Goal: Task Accomplishment & Management: Manage account settings

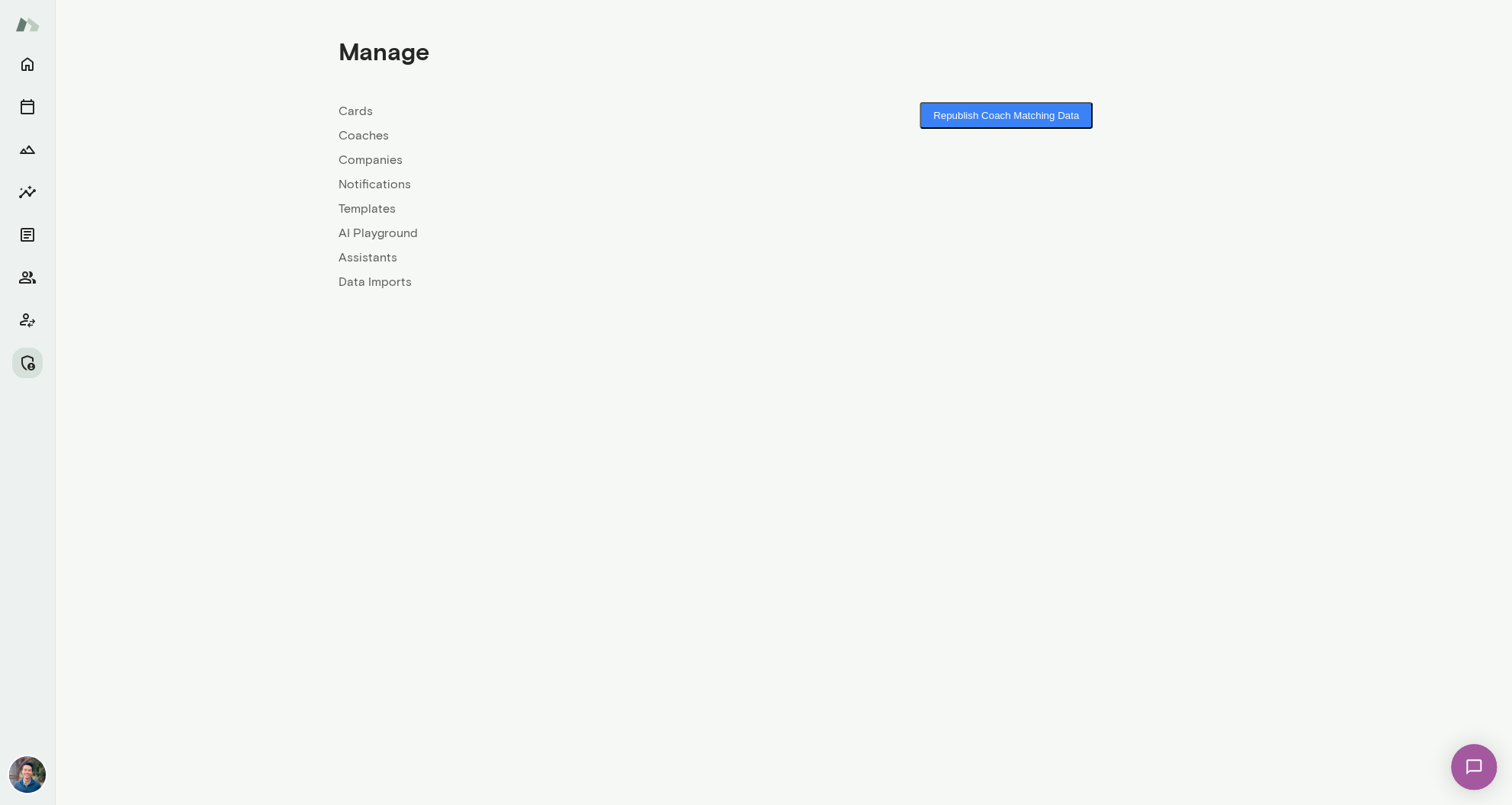
click at [392, 163] on link "Companies" at bounding box center [561, 160] width 445 height 18
click at [383, 134] on link "Coaches" at bounding box center [561, 136] width 445 height 18
click at [381, 136] on link "Coaches" at bounding box center [561, 136] width 445 height 18
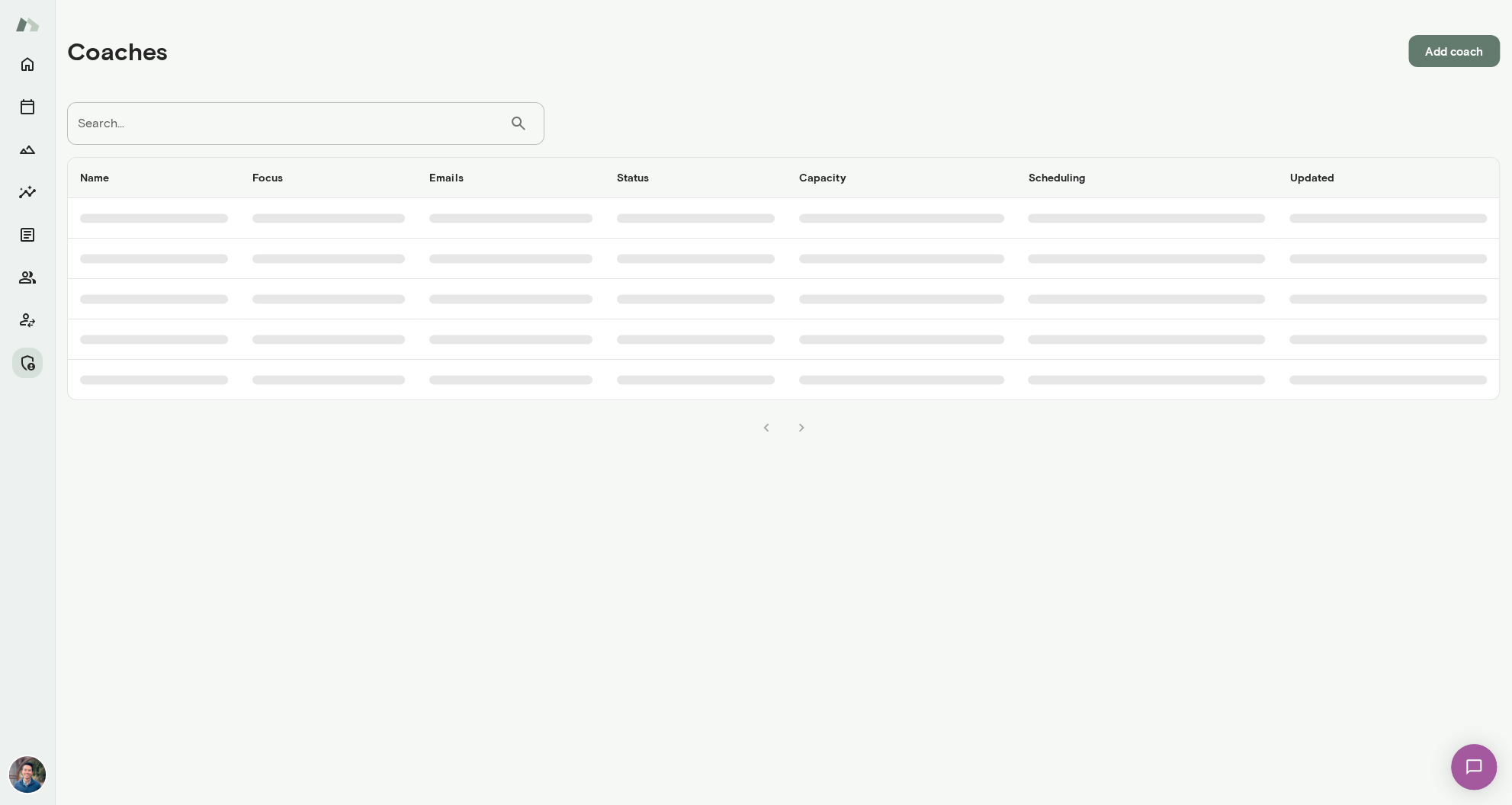
click at [381, 136] on input "Search..." at bounding box center [288, 123] width 442 height 42
click at [20, 281] on icon "Members" at bounding box center [27, 277] width 17 height 12
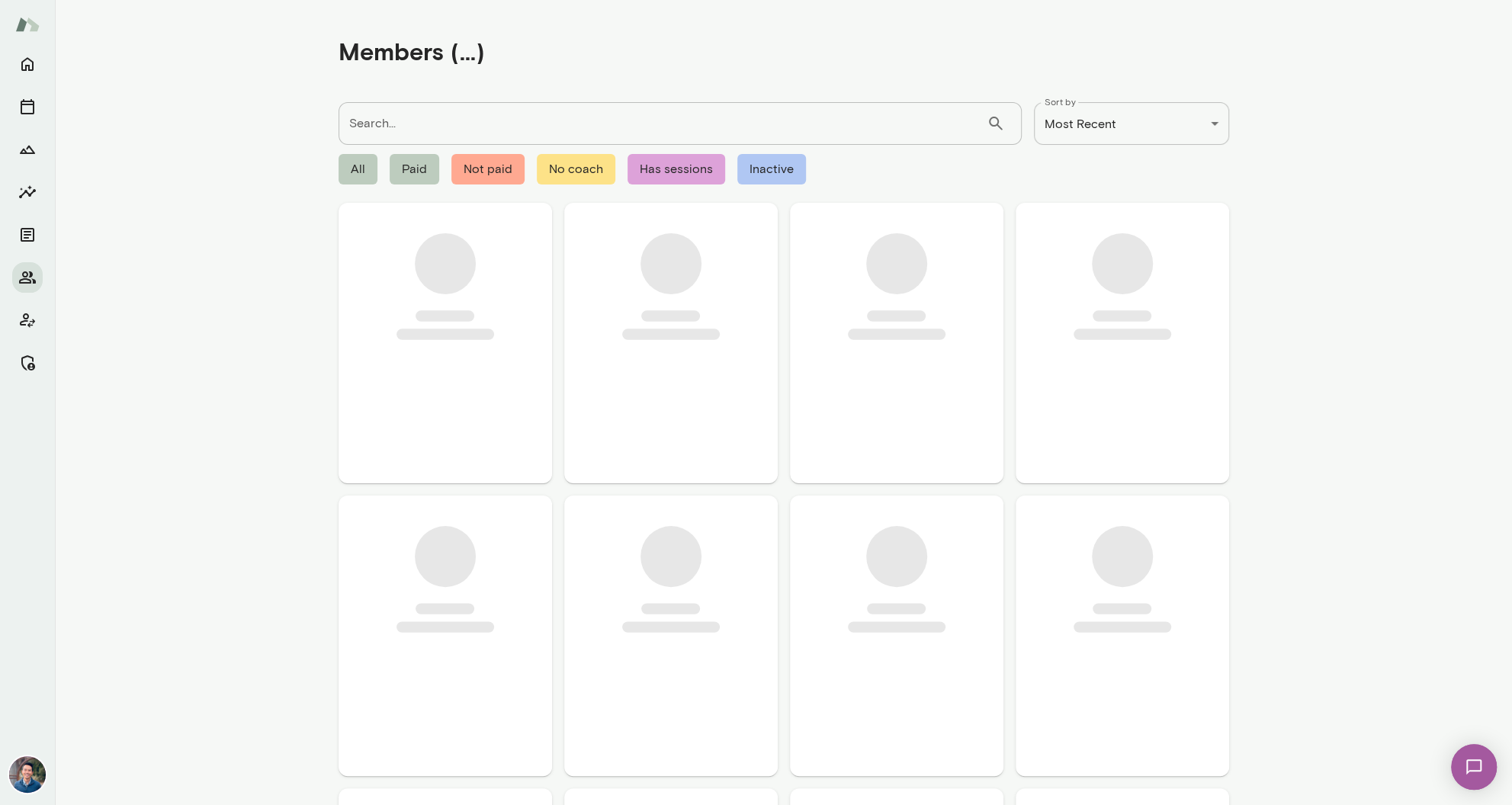
click at [485, 109] on input "Search..." at bounding box center [663, 123] width 649 height 42
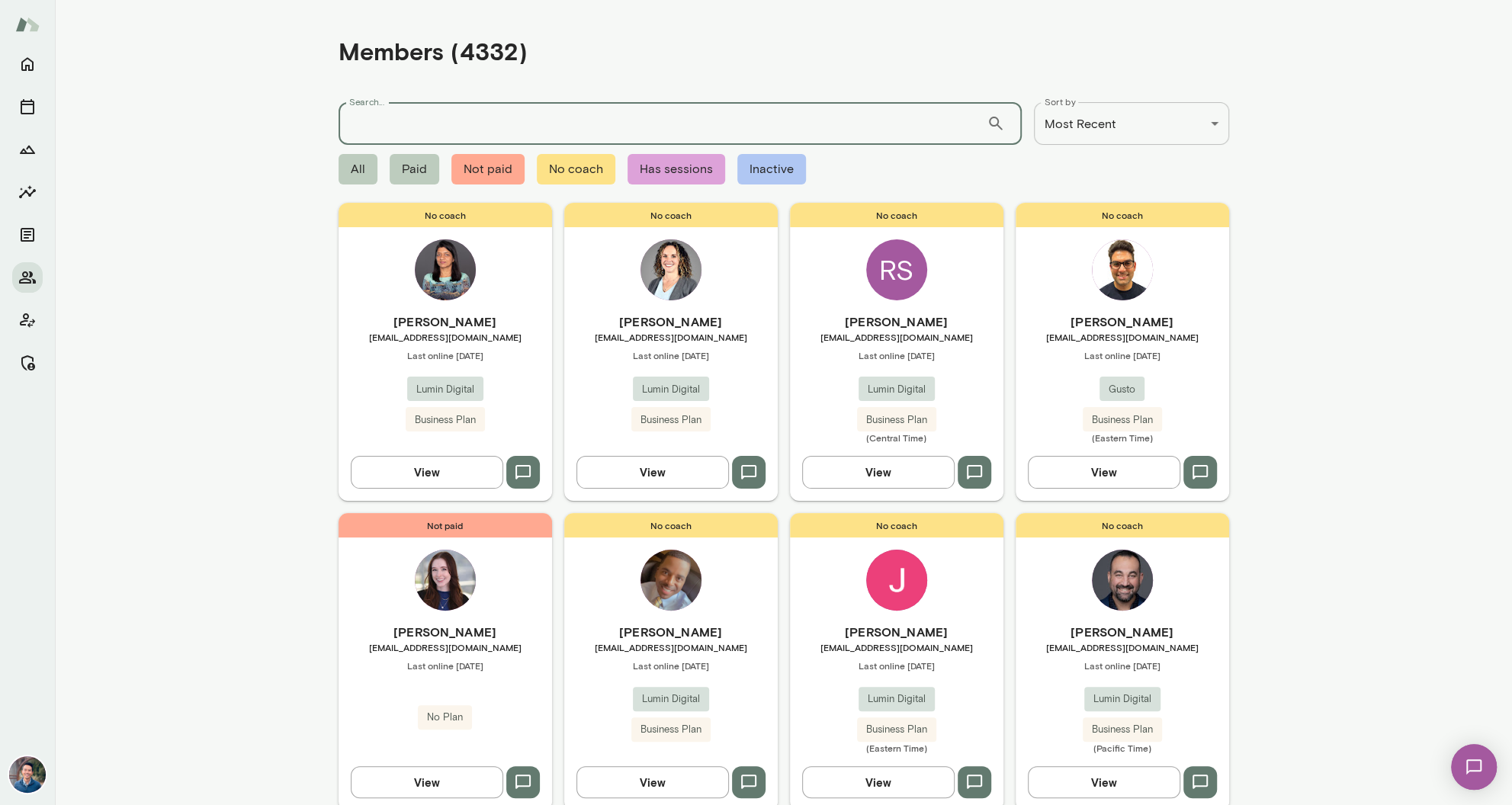
click at [485, 128] on input "Search..." at bounding box center [663, 123] width 649 height 42
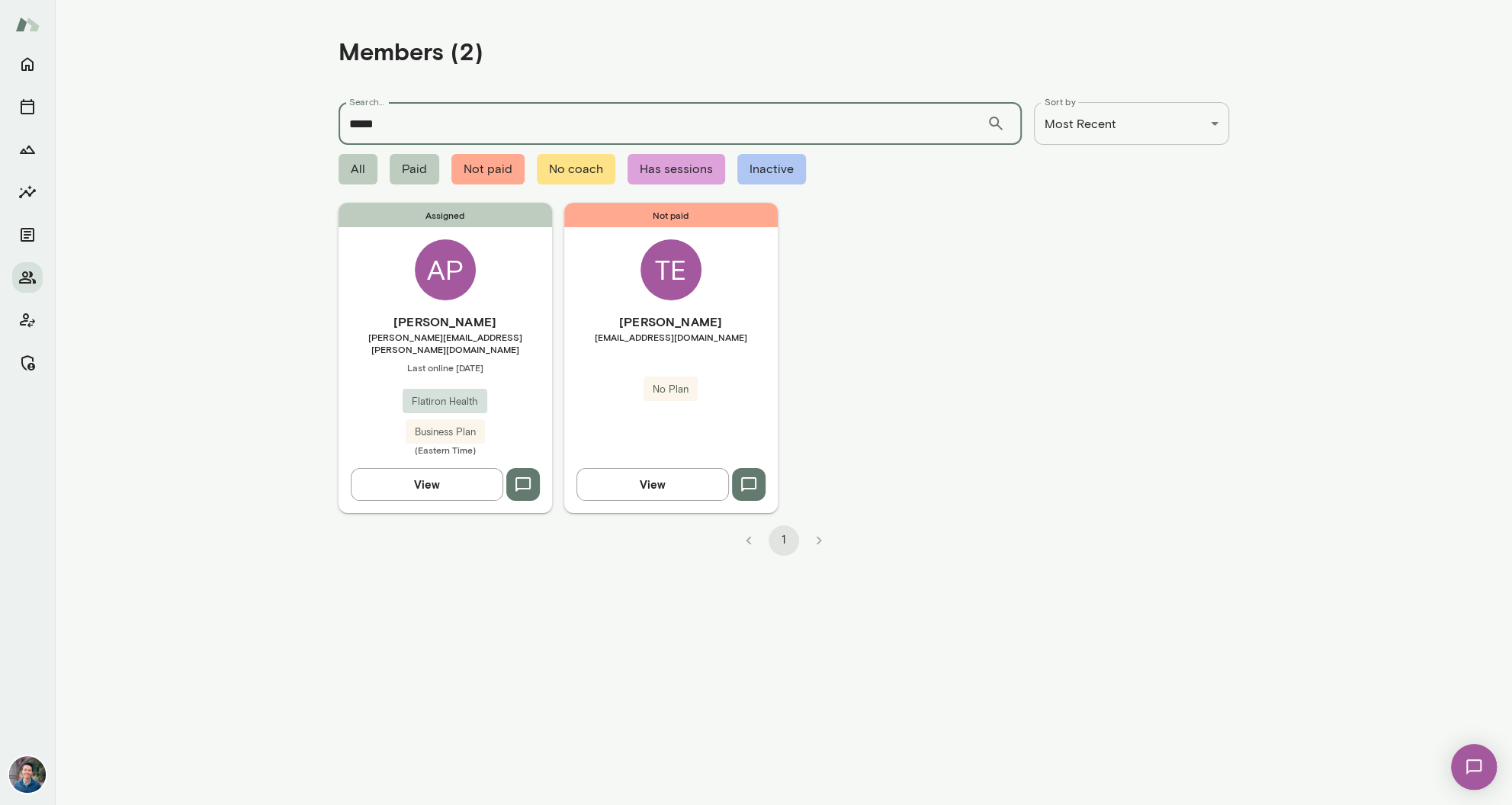
click at [364, 126] on input "*****" at bounding box center [663, 123] width 649 height 42
type input "******"
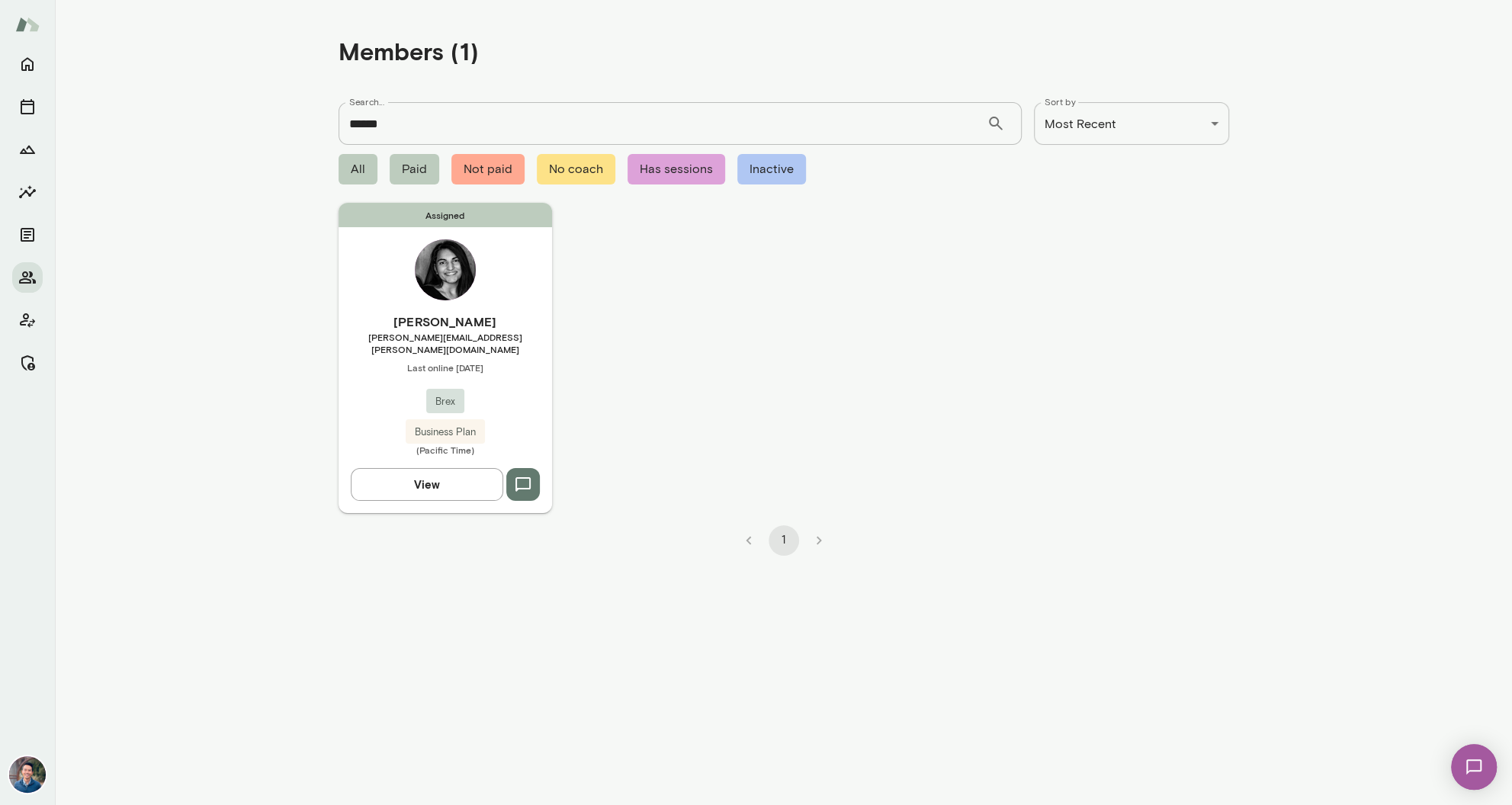
click at [520, 336] on span "[PERSON_NAME][EMAIL_ADDRESS][PERSON_NAME][DOMAIN_NAME]" at bounding box center [445, 343] width 213 height 24
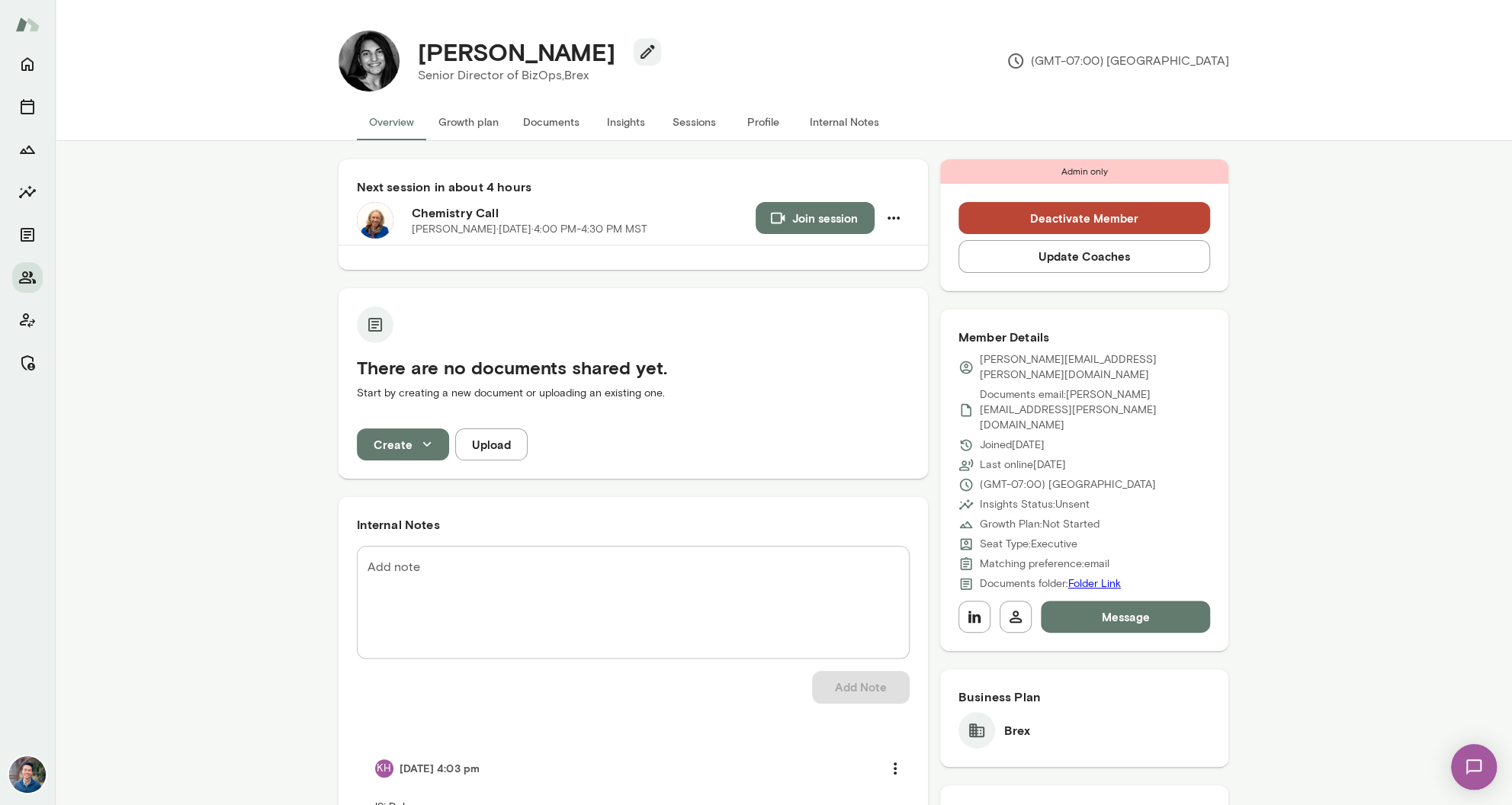
click at [682, 118] on button "Sessions" at bounding box center [694, 122] width 69 height 37
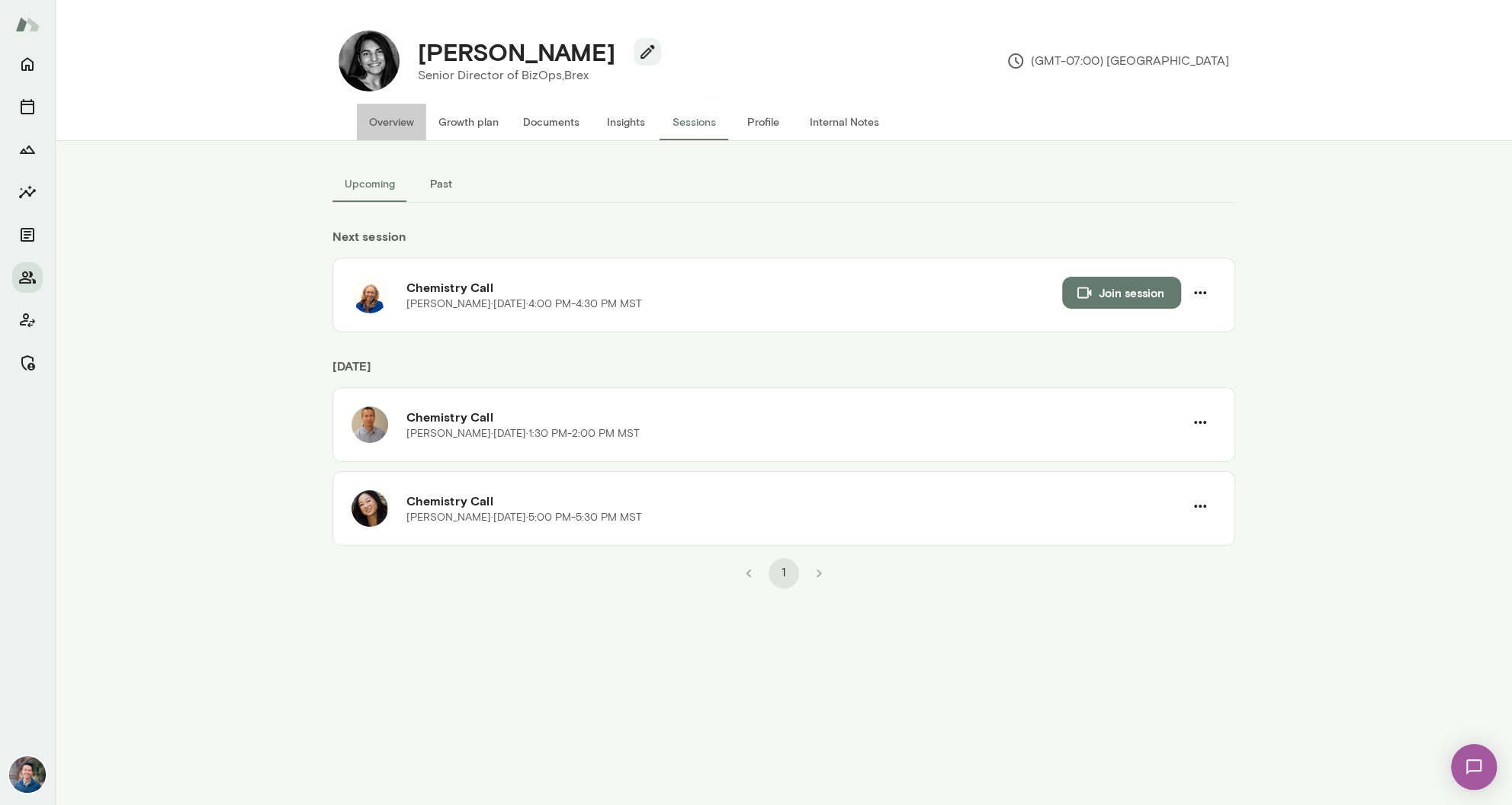
drag, startPoint x: 404, startPoint y: 118, endPoint x: 544, endPoint y: 124, distance: 140.1
click at [404, 118] on button "Overview" at bounding box center [391, 122] width 69 height 37
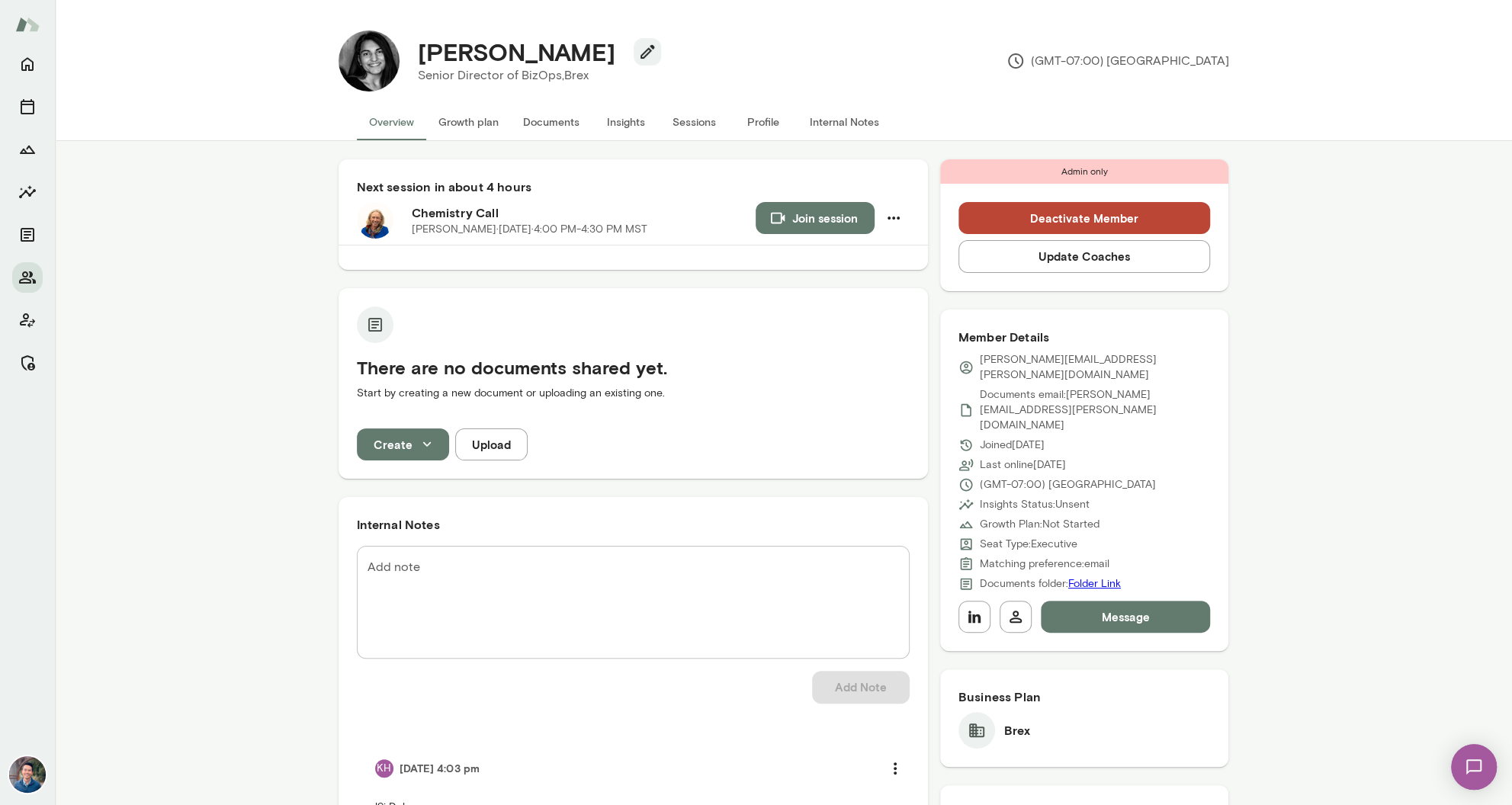
click at [1122, 263] on button "Update Coaches" at bounding box center [1084, 256] width 252 height 32
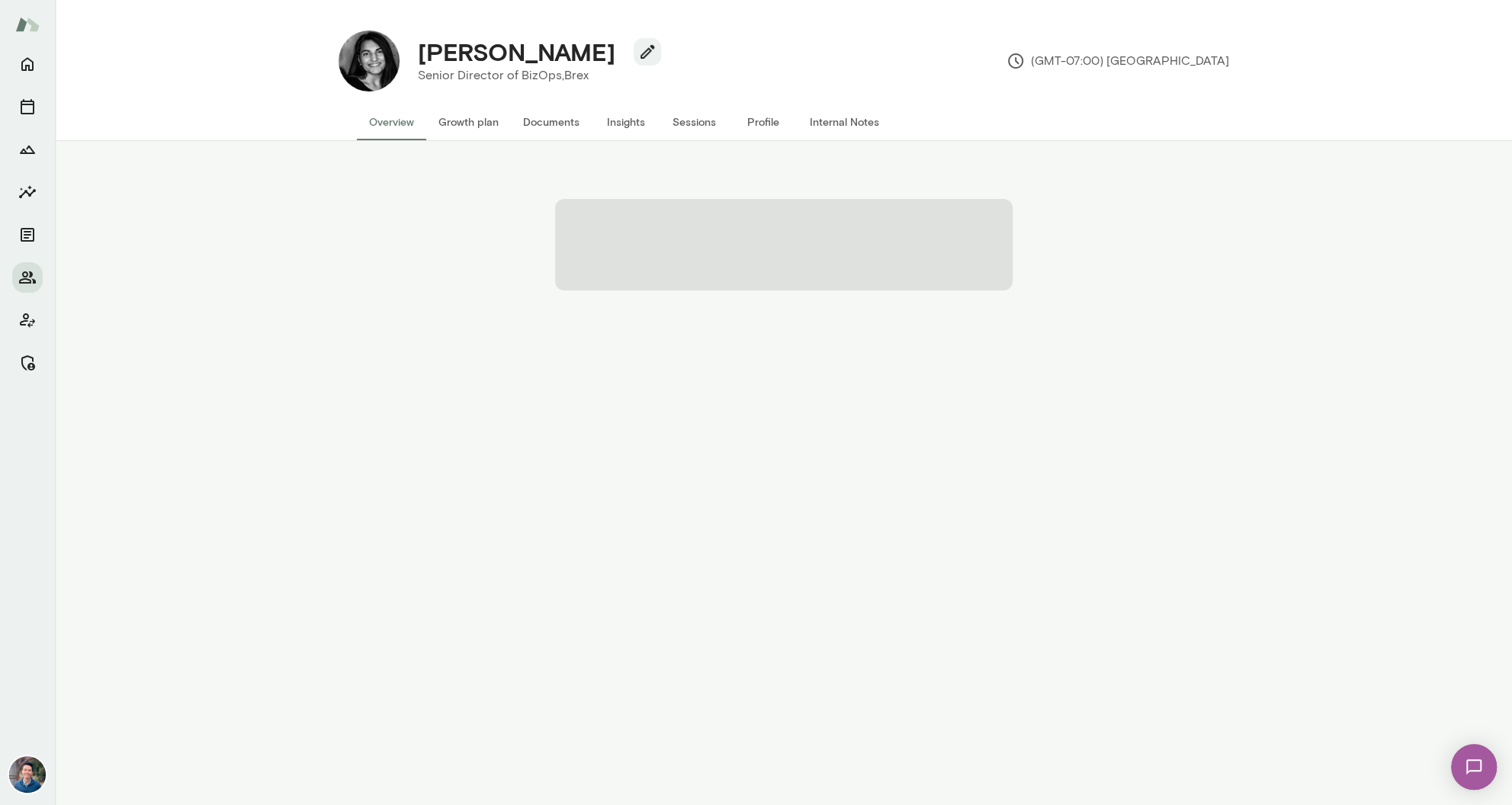
click at [270, 271] on div at bounding box center [783, 242] width 1408 height 153
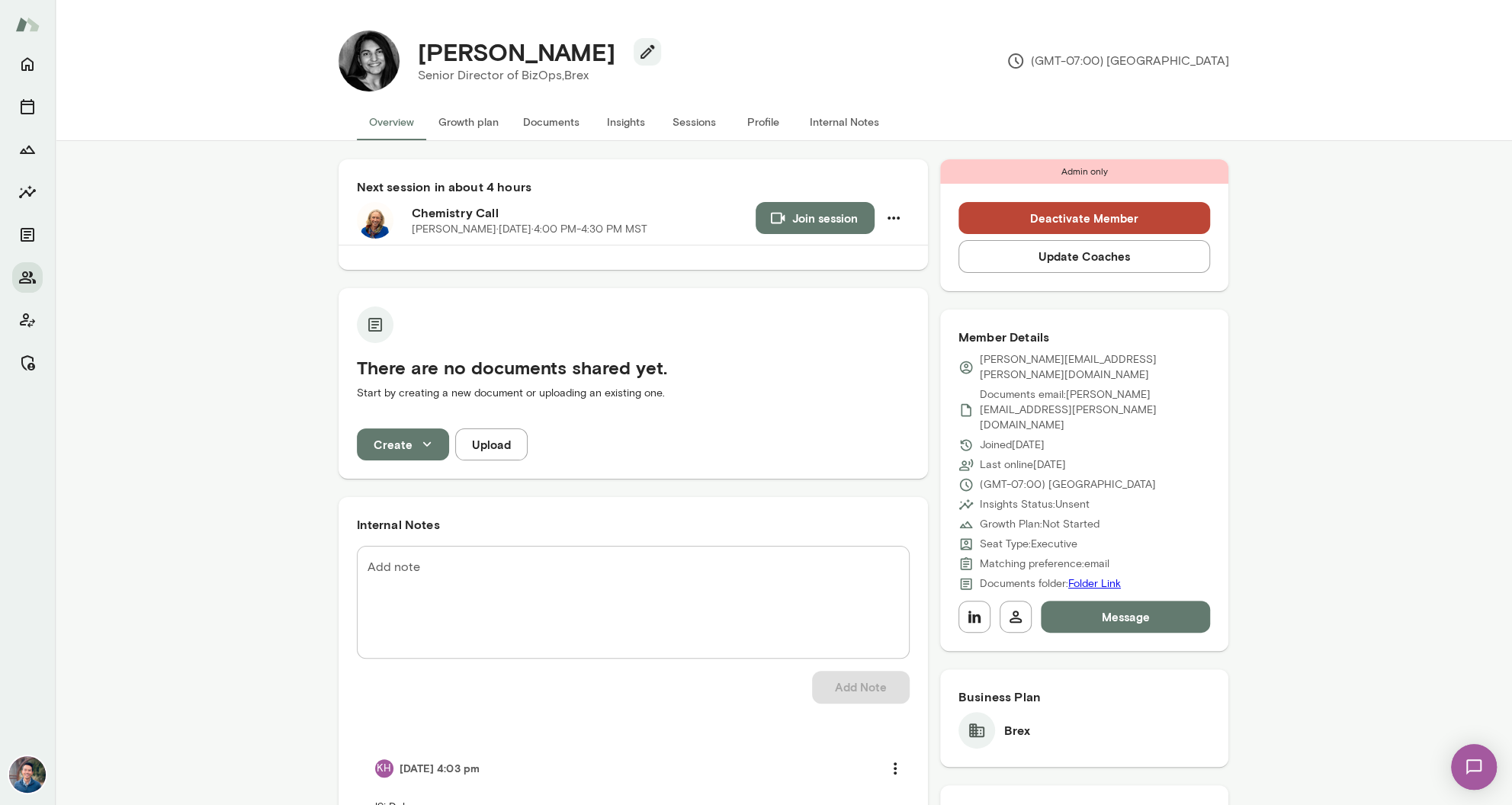
click at [1082, 263] on button "Update Coaches" at bounding box center [1084, 256] width 252 height 32
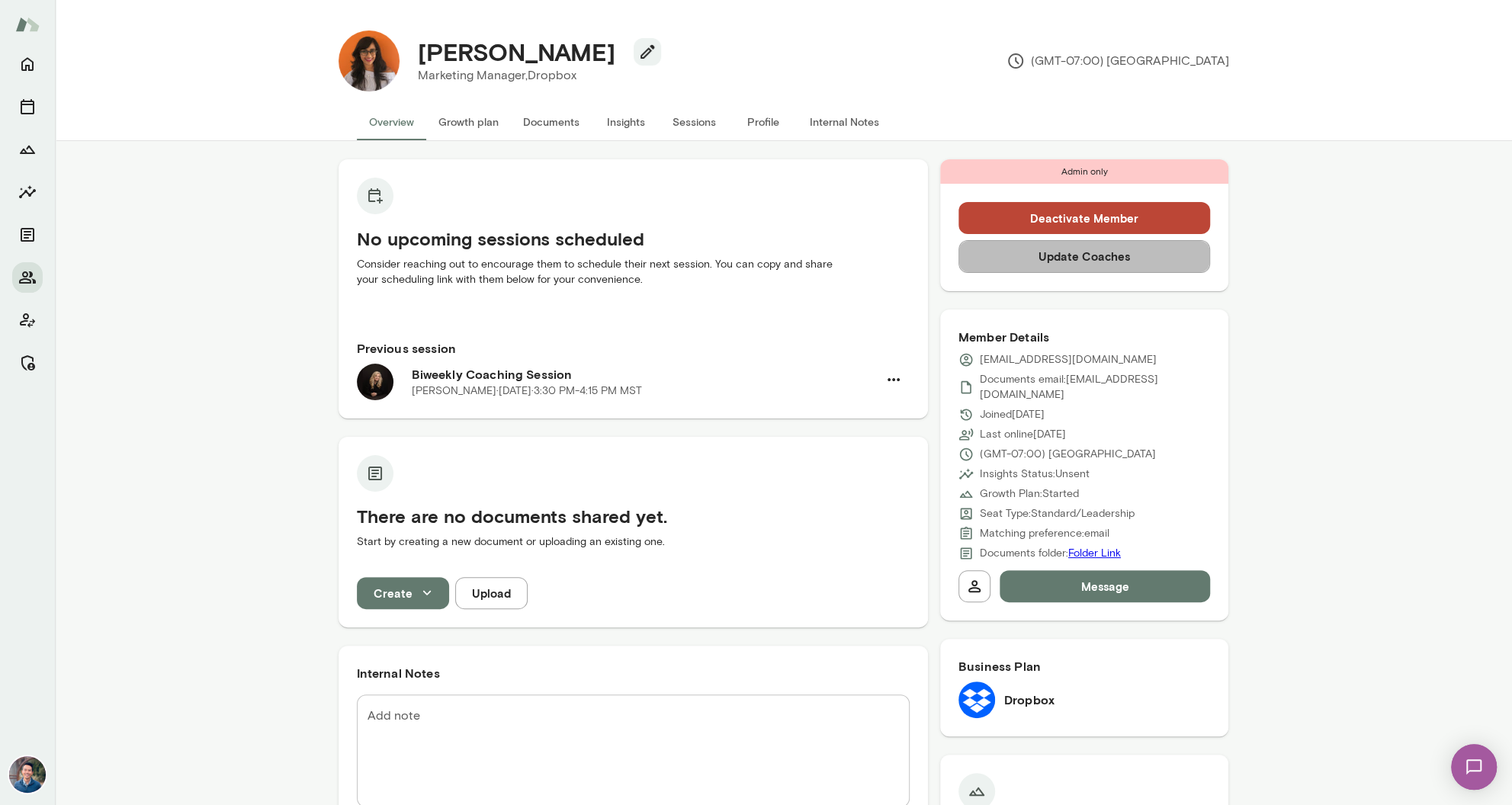
click at [1028, 264] on button "Update Coaches" at bounding box center [1084, 256] width 252 height 32
